Goal: Check status: Check status

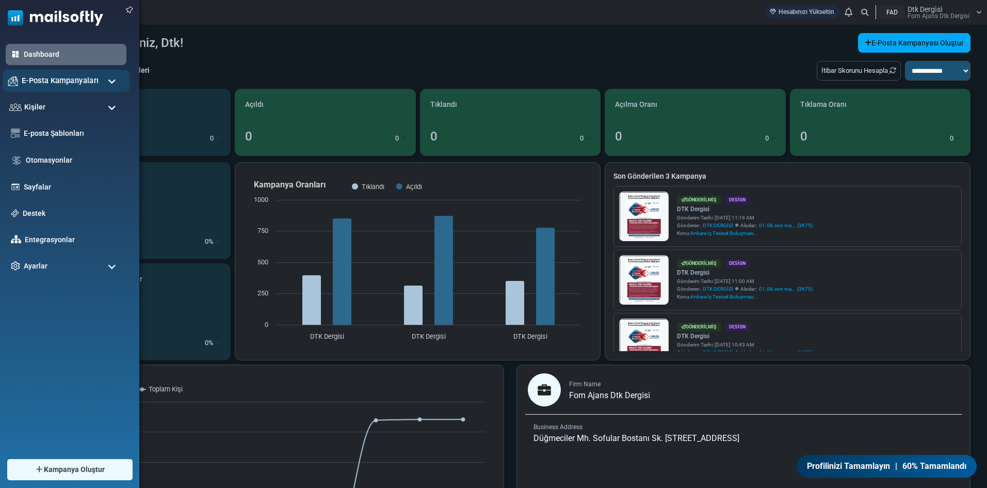
click at [59, 79] on span "E-Posta Kampanyaları" at bounding box center [60, 80] width 77 height 11
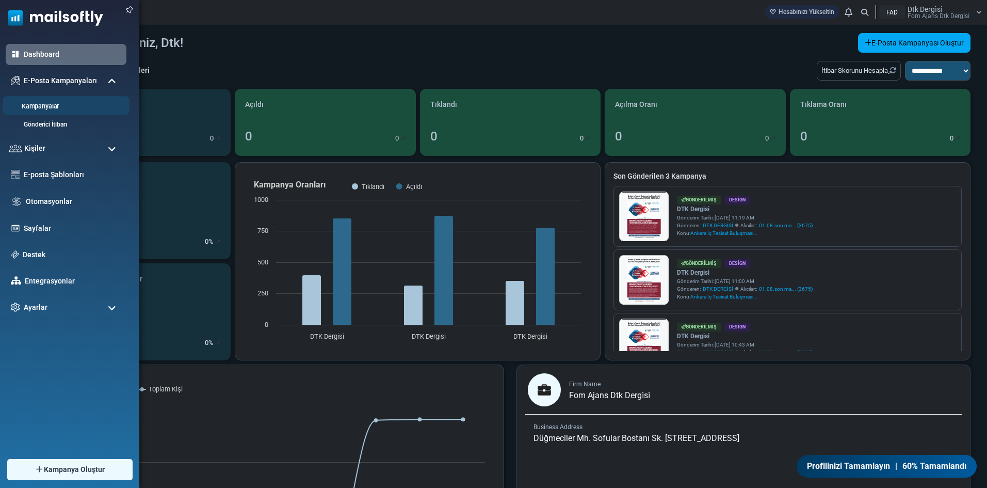
click at [55, 102] on link "Kampanyalar" at bounding box center [65, 107] width 124 height 10
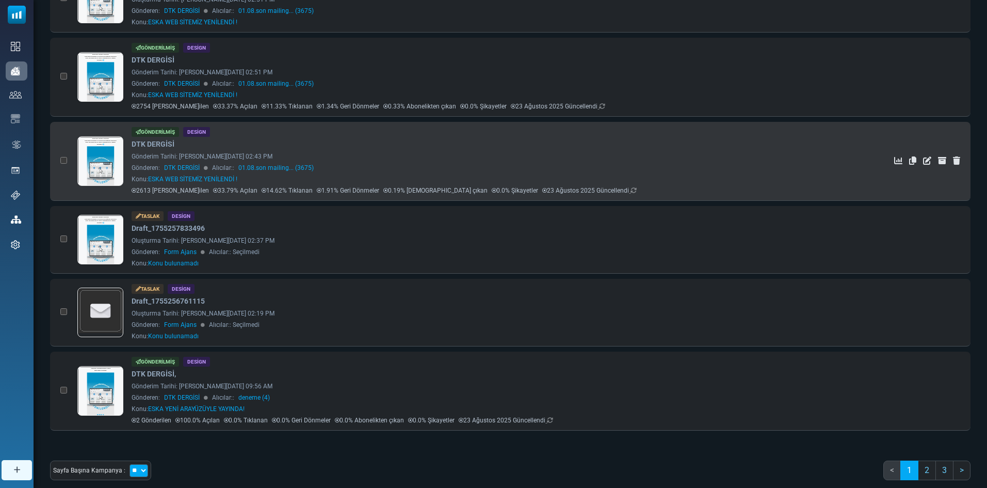
scroll to position [520, 0]
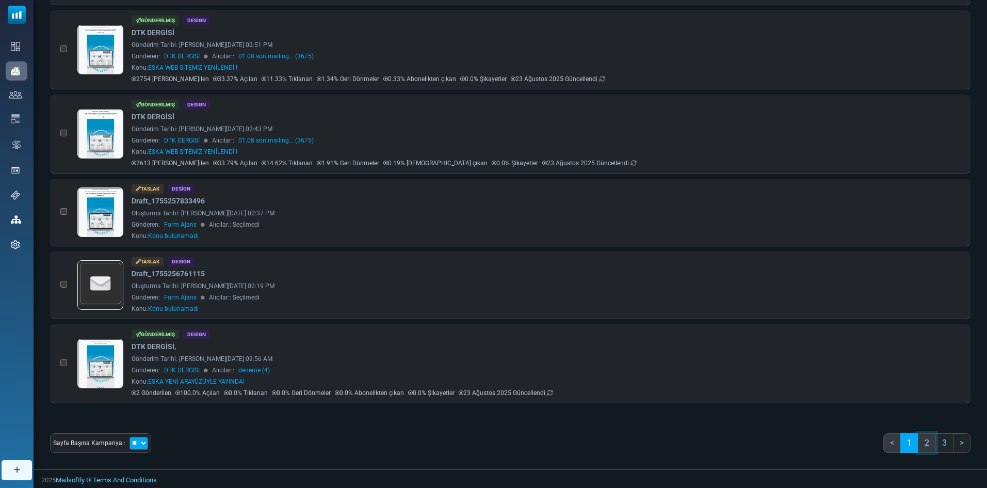
click at [928, 445] on link "2" at bounding box center [927, 443] width 18 height 20
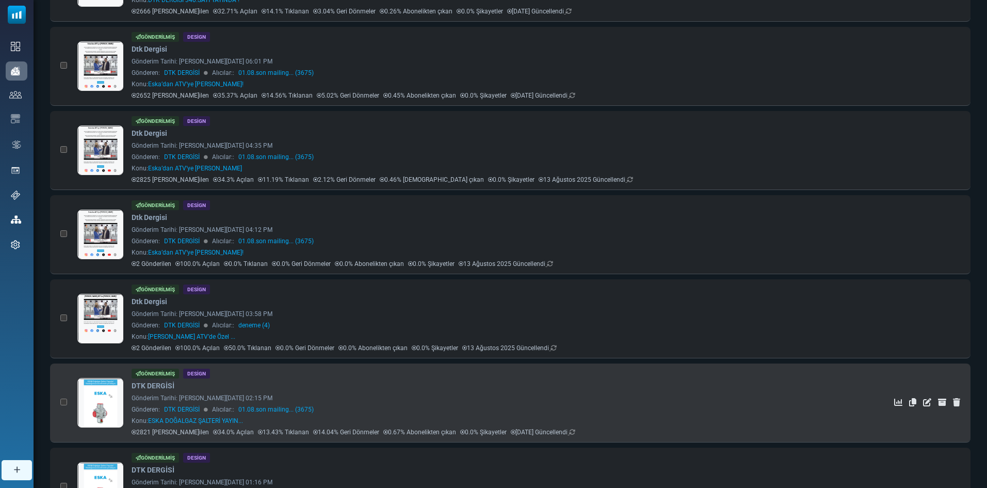
scroll to position [365, 0]
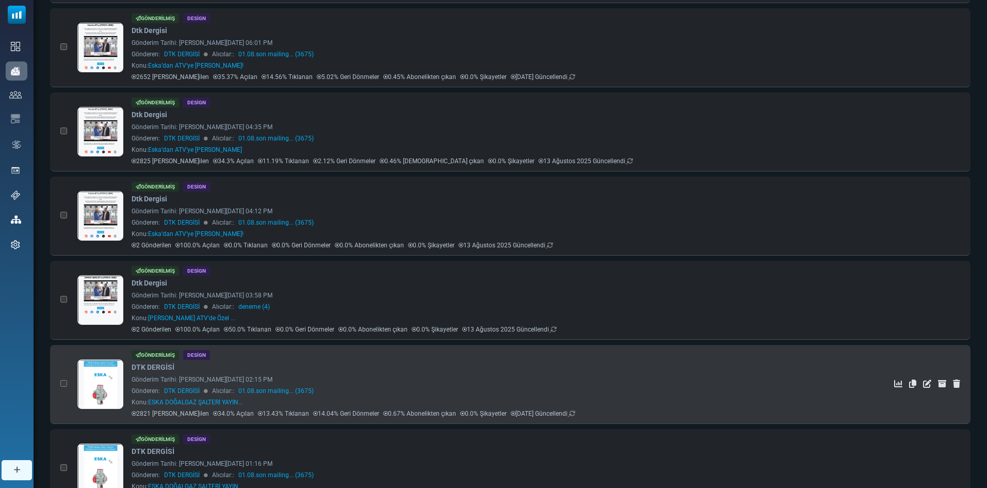
click at [152, 366] on link "DTK DERGİSİ" at bounding box center [153, 367] width 43 height 11
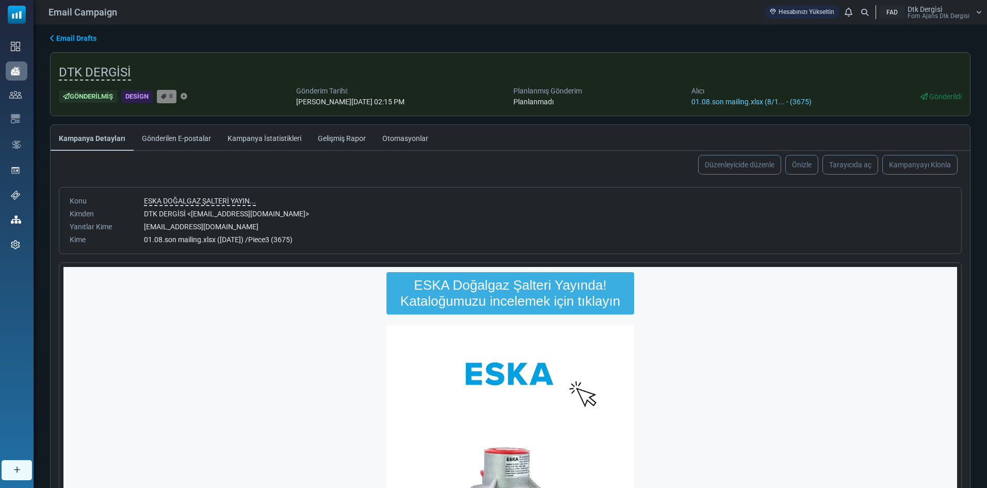
click at [269, 137] on link "Kampanya İstatistikleri" at bounding box center [264, 138] width 90 height 26
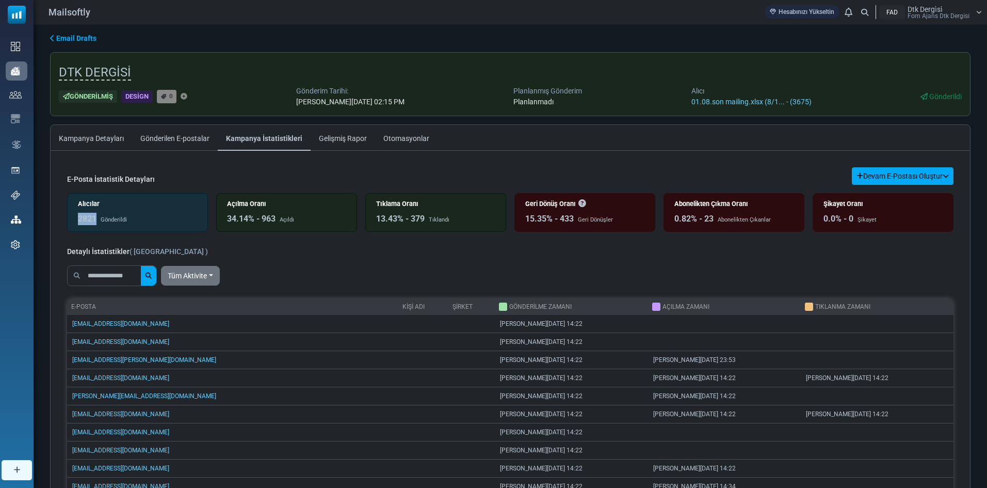
drag, startPoint x: 98, startPoint y: 218, endPoint x: 75, endPoint y: 212, distance: 23.5
click at [75, 212] on div "Alıcılar 2821 Gönderildi" at bounding box center [137, 212] width 141 height 39
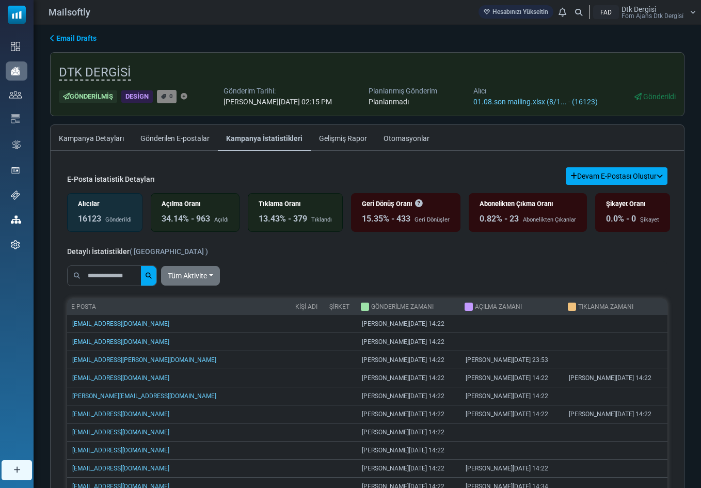
drag, startPoint x: 211, startPoint y: 222, endPoint x: 198, endPoint y: 221, distance: 12.4
click at [198, 221] on div "34.14% - 963" at bounding box center [186, 219] width 49 height 12
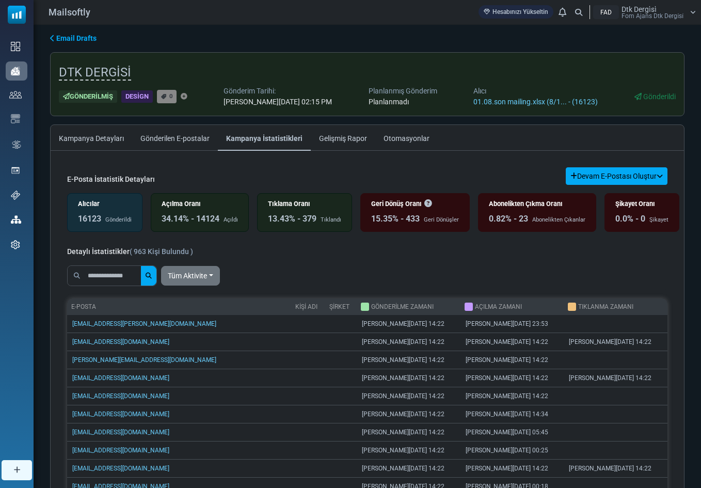
drag, startPoint x: 317, startPoint y: 218, endPoint x: 304, endPoint y: 215, distance: 13.3
click at [304, 215] on div "13.43% - 379" at bounding box center [292, 219] width 49 height 12
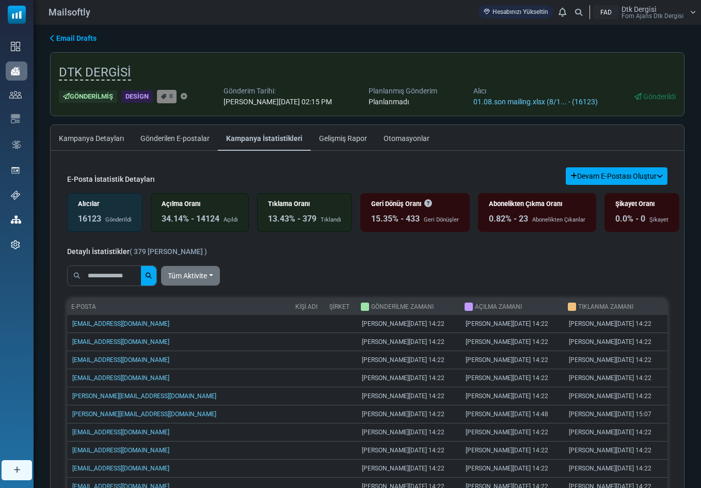
drag, startPoint x: 415, startPoint y: 219, endPoint x: 409, endPoint y: 219, distance: 5.7
click at [409, 219] on div "15.35% - 433" at bounding box center [395, 219] width 49 height 12
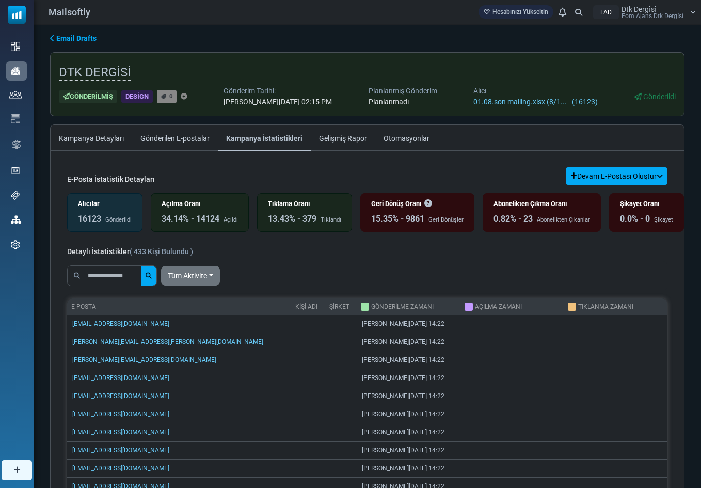
click at [578, 264] on div "Tüm Aktivite All Opens Not opened Clicks Not clicked" at bounding box center [367, 275] width 600 height 29
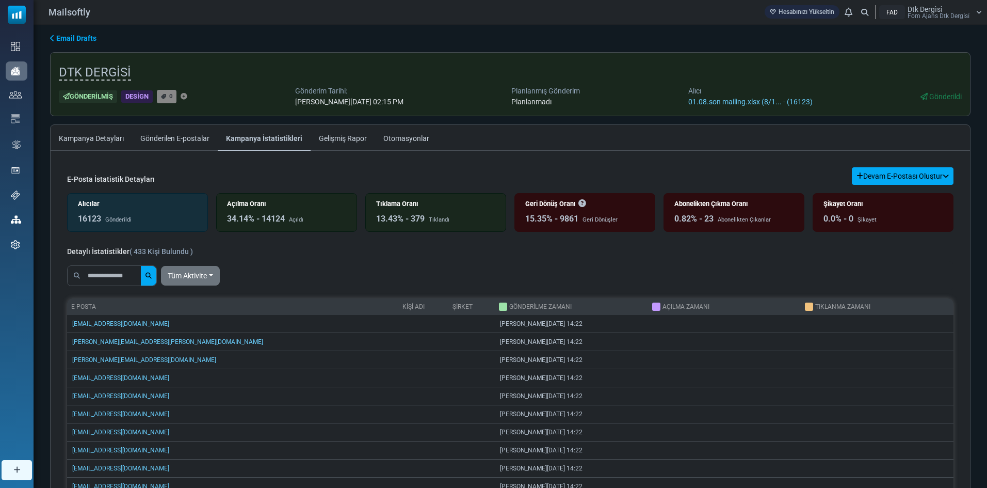
drag, startPoint x: 423, startPoint y: 216, endPoint x: 410, endPoint y: 215, distance: 13.0
click at [410, 215] on div "13.43% - 379" at bounding box center [400, 219] width 49 height 12
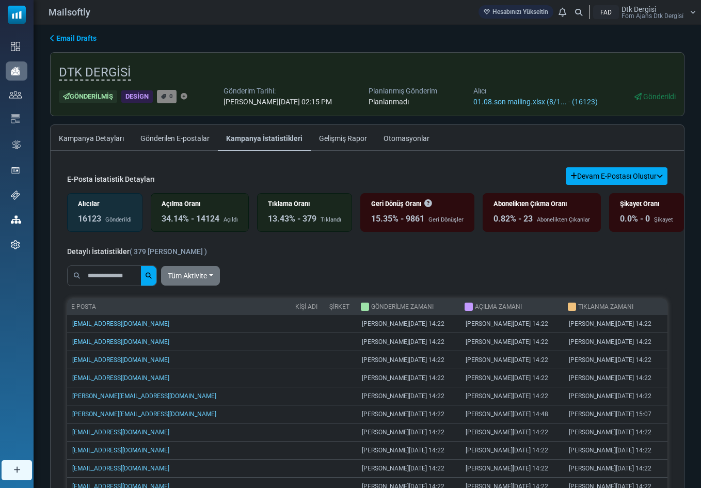
drag, startPoint x: 426, startPoint y: 216, endPoint x: 408, endPoint y: 215, distance: 18.1
click at [408, 215] on div "15.35% - 9861" at bounding box center [397, 219] width 53 height 12
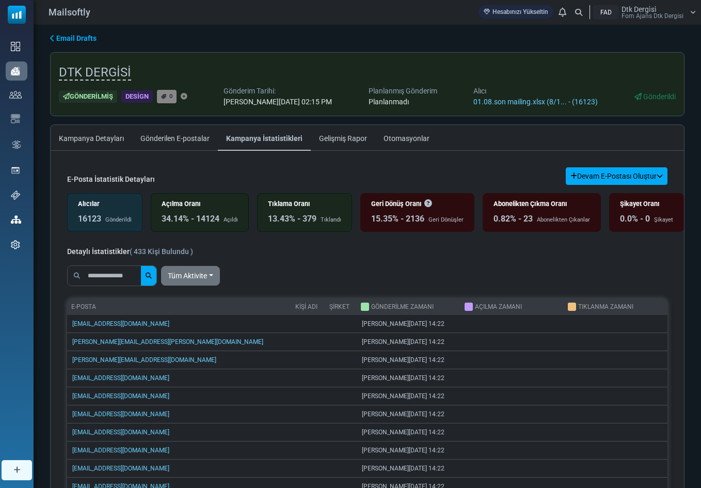
drag, startPoint x: 320, startPoint y: 218, endPoint x: 303, endPoint y: 214, distance: 17.5
click at [303, 214] on div "13.43% - 379 Tıklandı" at bounding box center [304, 219] width 73 height 12
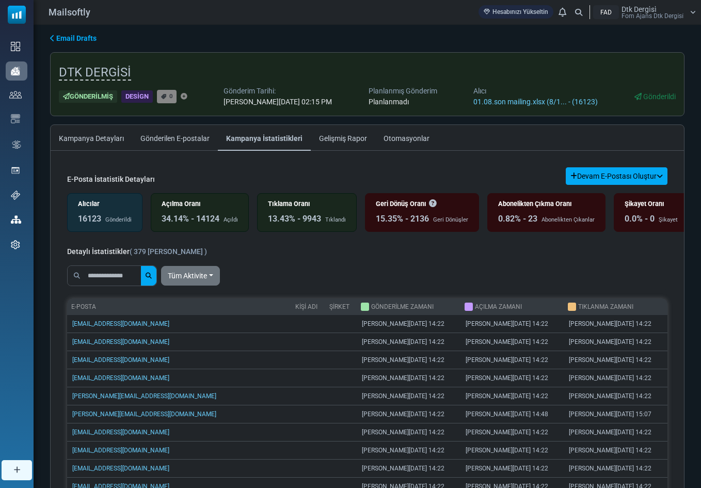
click at [420, 267] on div "Tüm Aktivite All Opens Not opened Clicks Not clicked" at bounding box center [367, 275] width 600 height 29
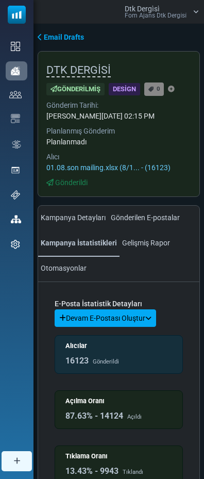
click at [176, 300] on div "E-Posta İstatistik Detayları Devam E-Postası Oluştur Filtre Sonucundan Bir List…" at bounding box center [119, 313] width 128 height 28
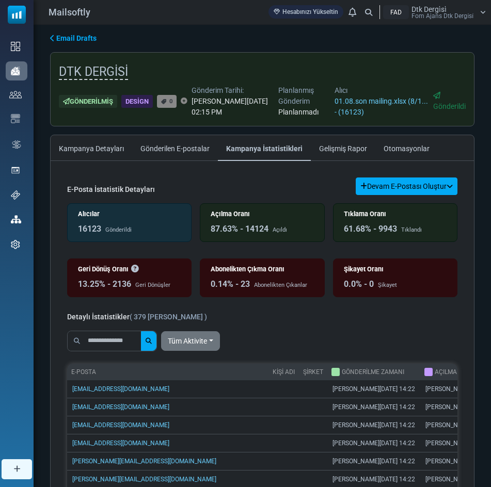
click at [325, 329] on div "Tüm Aktivite All Opens Not opened Clicks Not clicked" at bounding box center [262, 341] width 390 height 29
